Goal: Navigation & Orientation: Find specific page/section

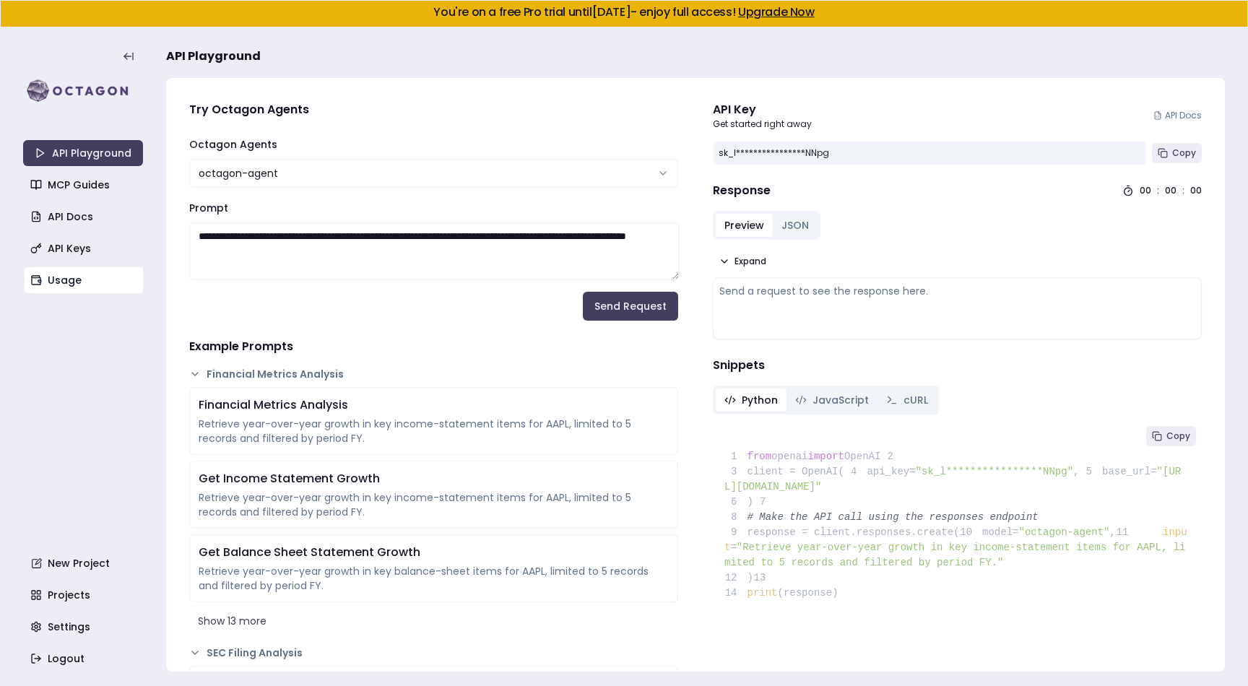
click at [76, 278] on link "Usage" at bounding box center [85, 280] width 120 height 26
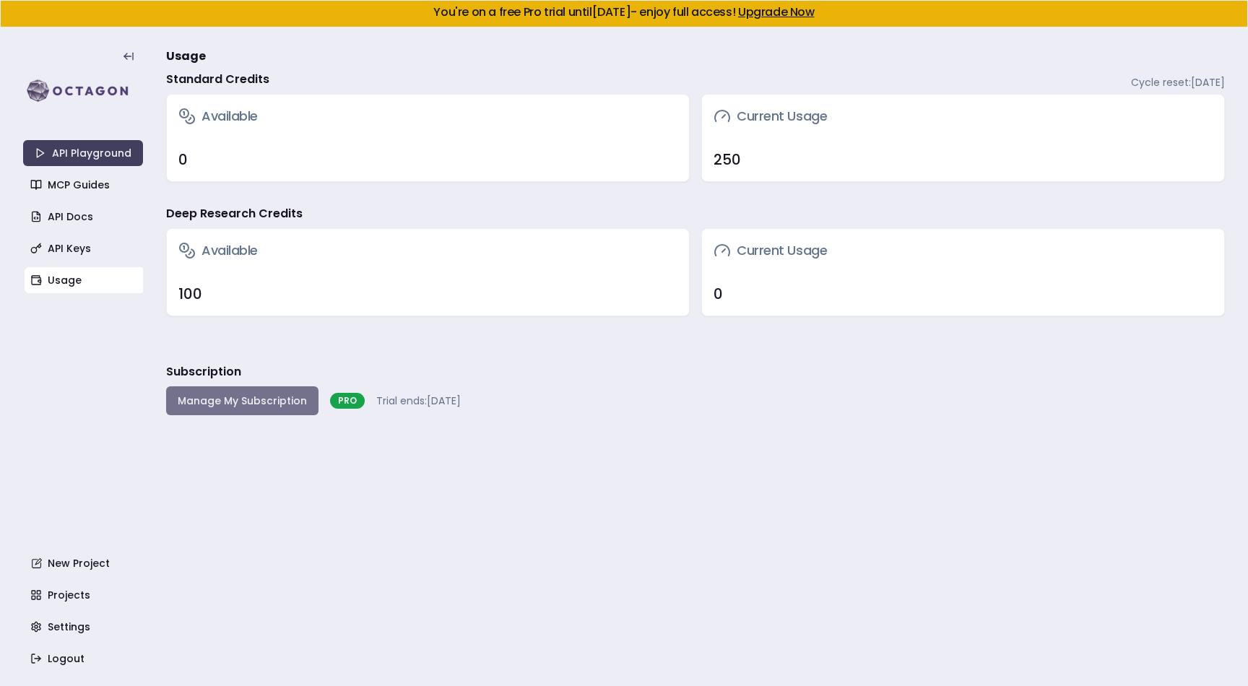
click at [236, 399] on button "Manage My Subscription" at bounding box center [242, 400] width 152 height 29
click at [779, 17] on link "Upgrade Now" at bounding box center [776, 12] width 77 height 17
click at [781, 16] on link "Upgrade Now" at bounding box center [776, 12] width 77 height 17
click at [789, 12] on link "Upgrade Now" at bounding box center [776, 12] width 77 height 17
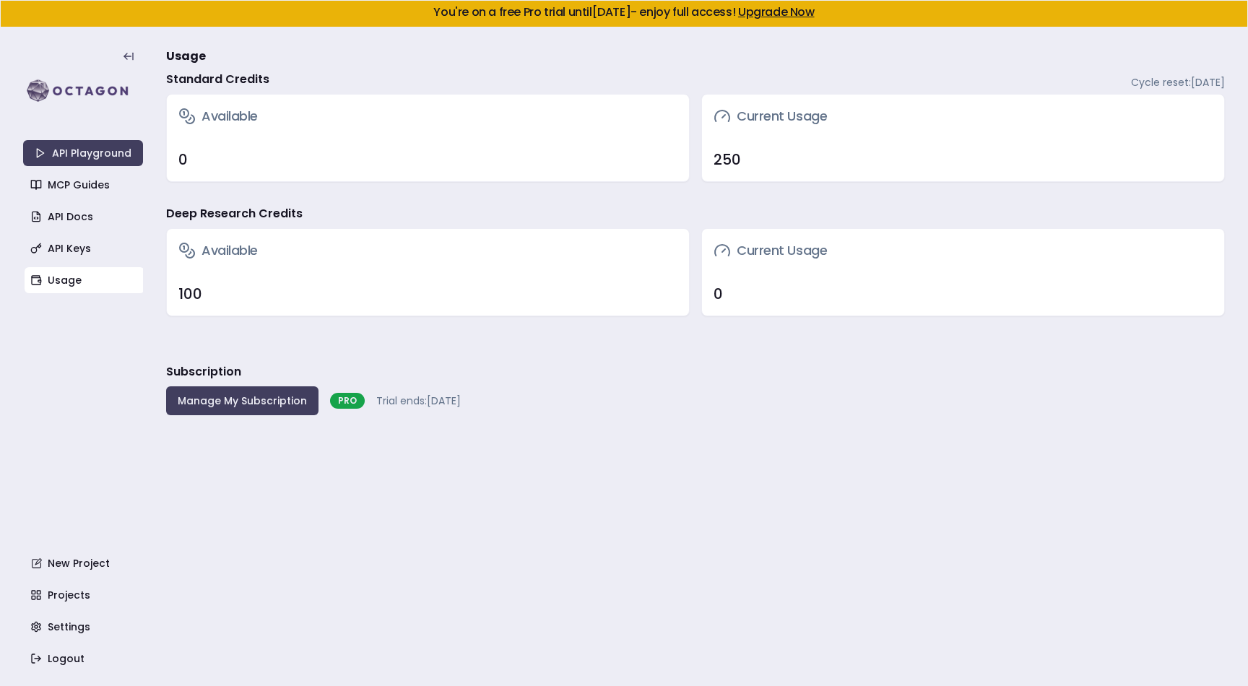
click at [789, 12] on link "Upgrade Now" at bounding box center [776, 12] width 77 height 17
click at [783, 14] on link "Upgrade Now" at bounding box center [776, 12] width 77 height 17
click at [106, 155] on link "API Playground" at bounding box center [83, 153] width 120 height 26
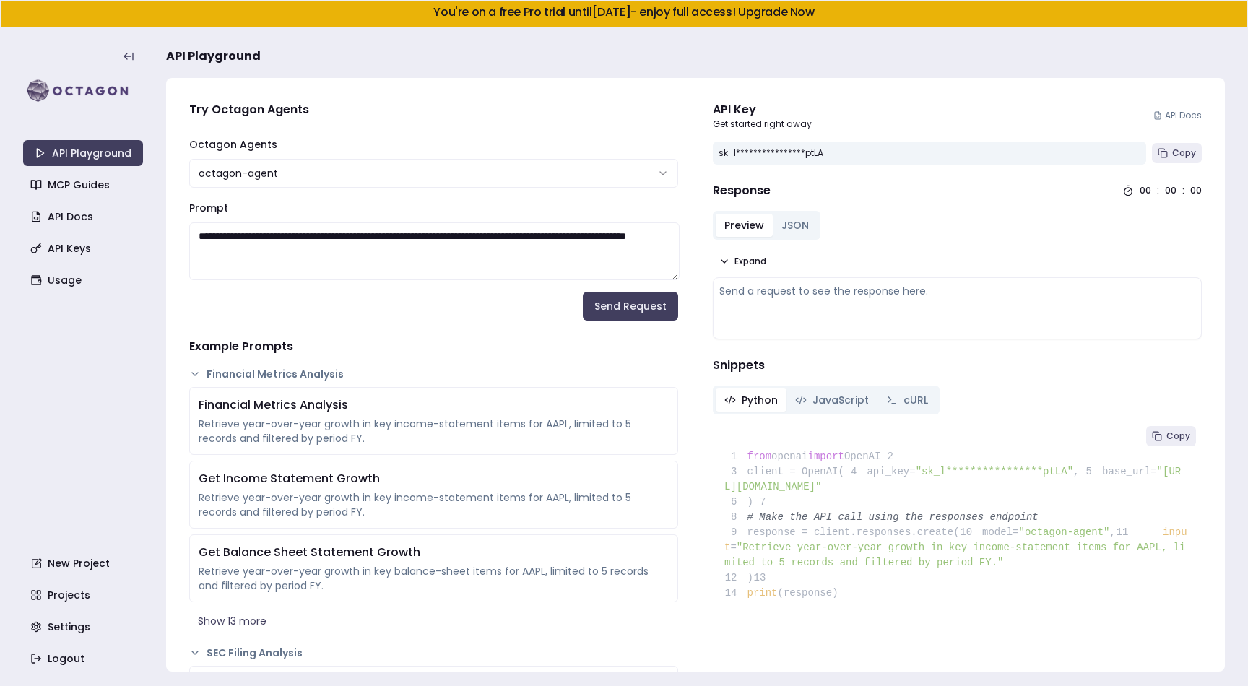
click at [794, 14] on link "Upgrade Now" at bounding box center [776, 12] width 77 height 17
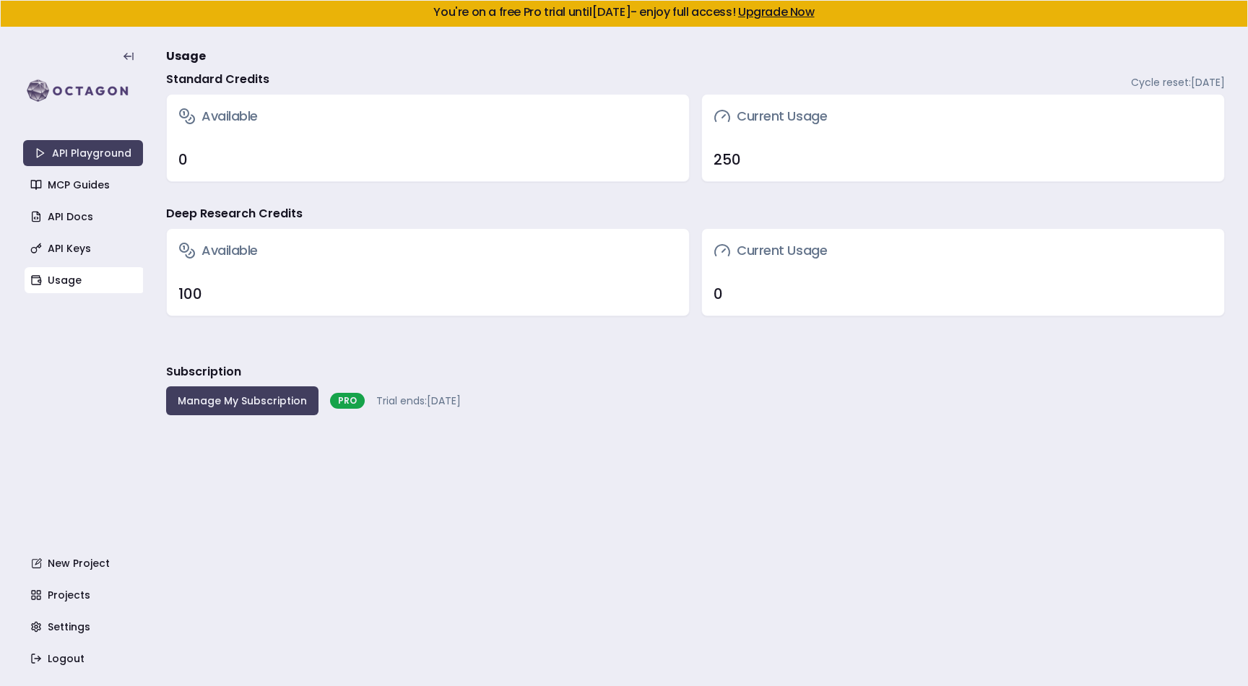
click at [794, 14] on link "Upgrade Now" at bounding box center [776, 12] width 77 height 17
click at [283, 407] on button "Manage My Subscription" at bounding box center [242, 400] width 152 height 29
click at [807, 14] on link "Upgrade Now" at bounding box center [776, 12] width 77 height 17
click at [287, 394] on button "Manage My Subscription" at bounding box center [242, 400] width 152 height 29
click at [71, 625] on link "Settings" at bounding box center [85, 627] width 120 height 26
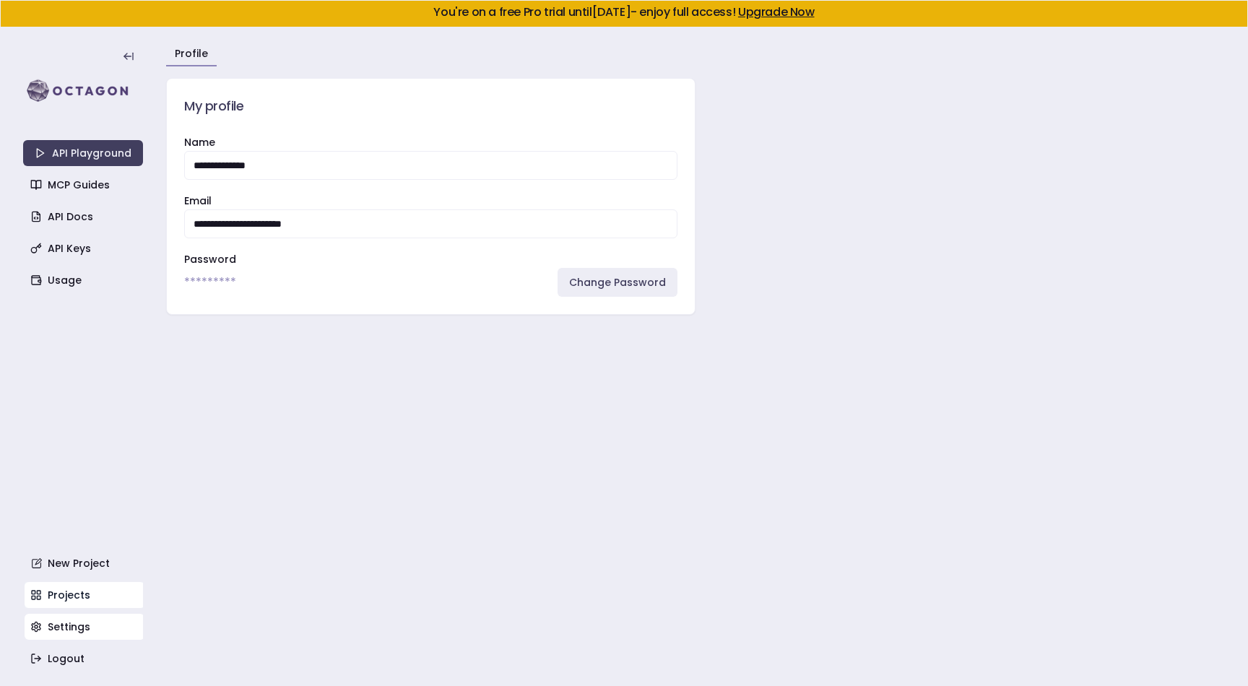
click at [81, 593] on link "Projects" at bounding box center [85, 595] width 120 height 26
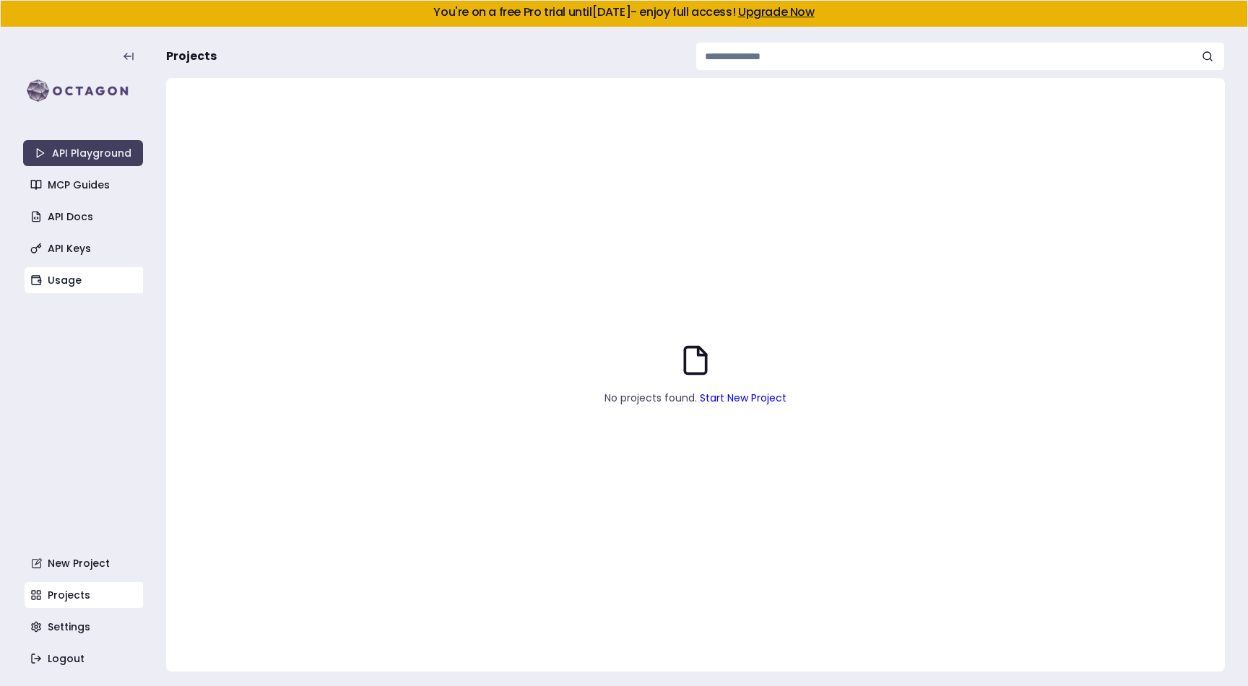
click at [72, 279] on link "Usage" at bounding box center [85, 280] width 120 height 26
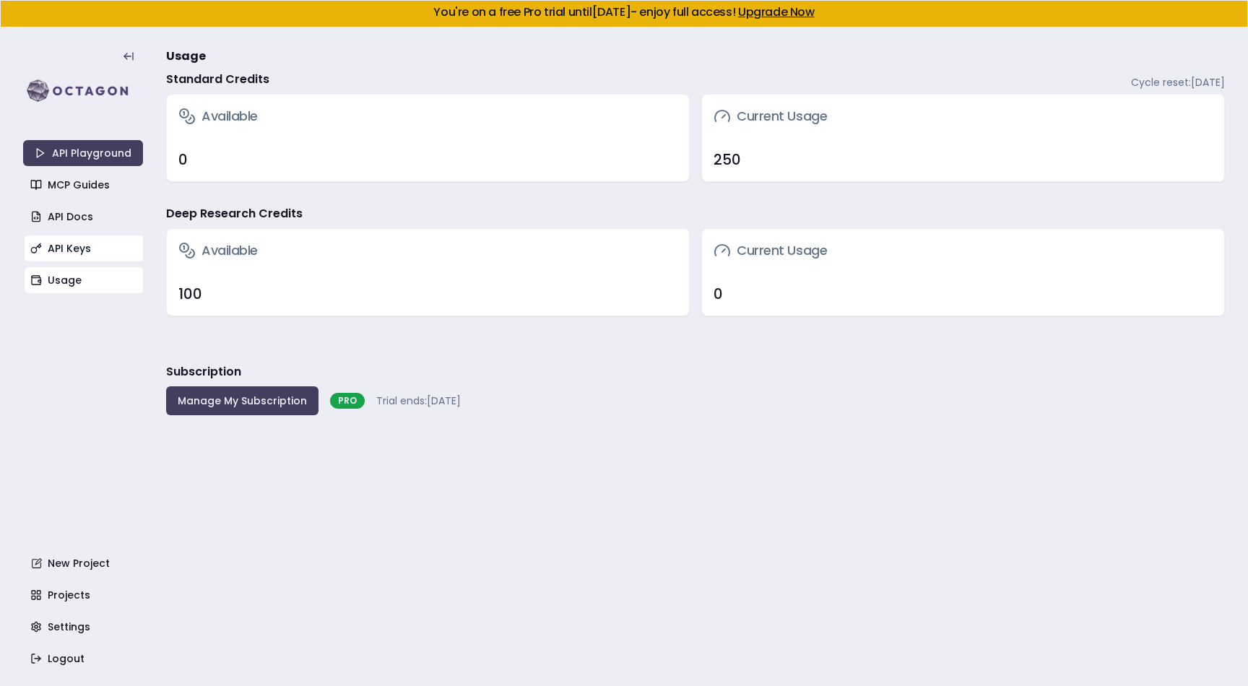
click at [116, 251] on link "API Keys" at bounding box center [85, 248] width 120 height 26
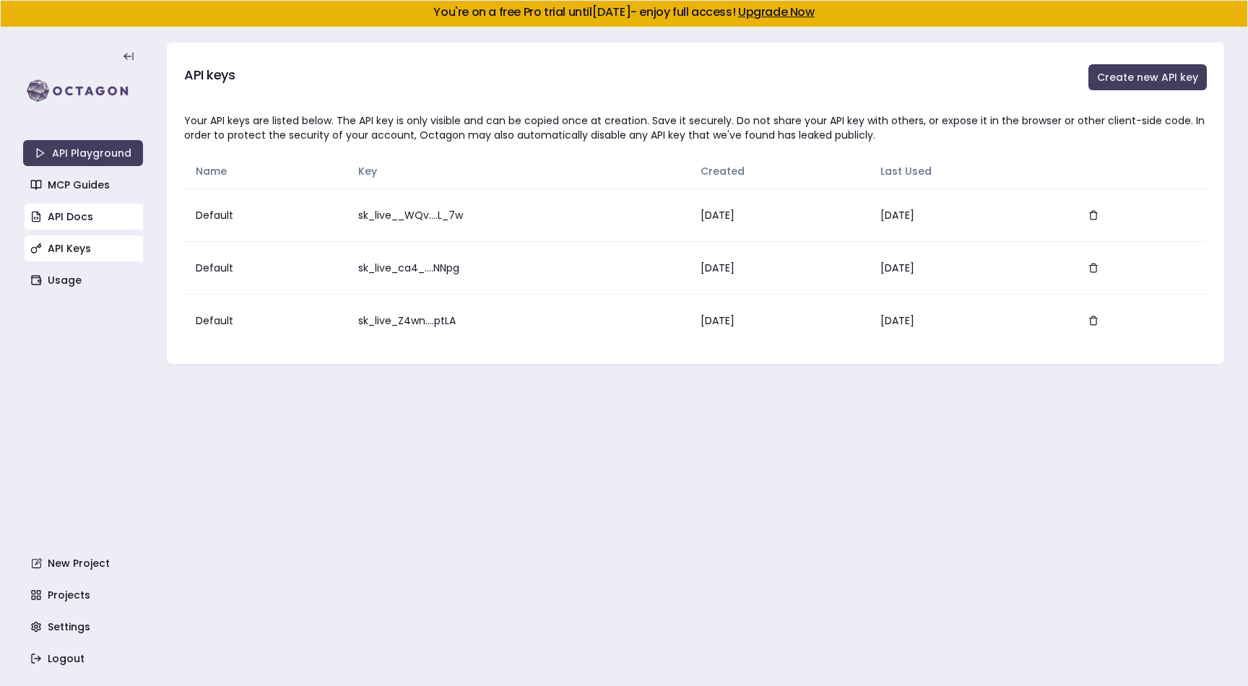
click at [108, 212] on link "API Docs" at bounding box center [85, 217] width 120 height 26
